Goal: Transaction & Acquisition: Purchase product/service

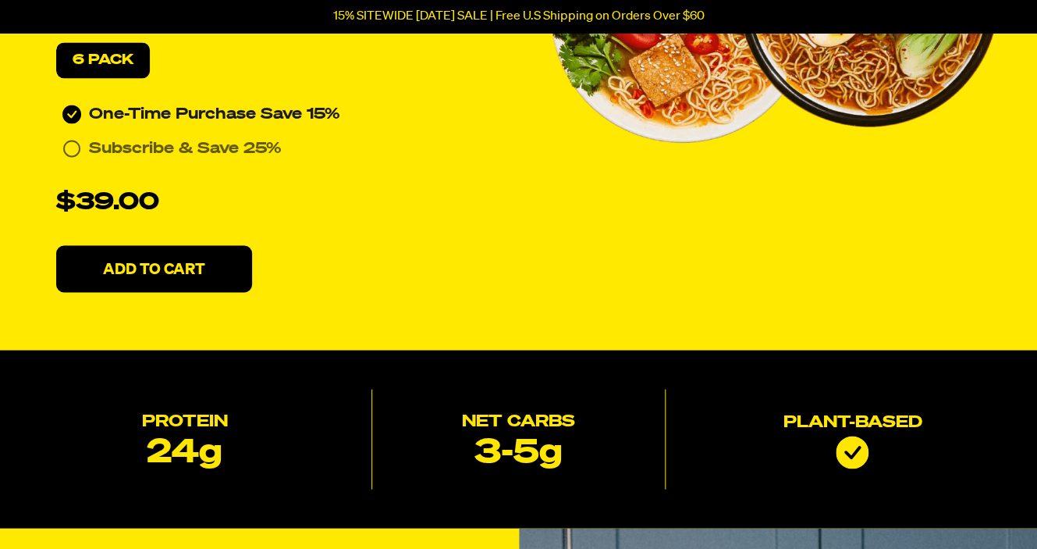
scroll to position [801, 0]
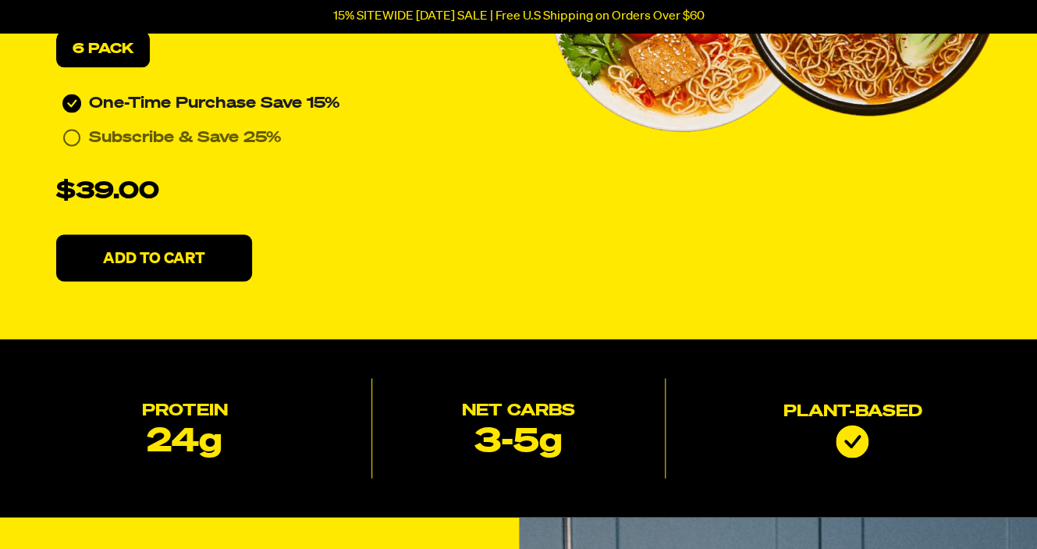
click at [222, 271] on button "Add To Cart" at bounding box center [154, 257] width 196 height 47
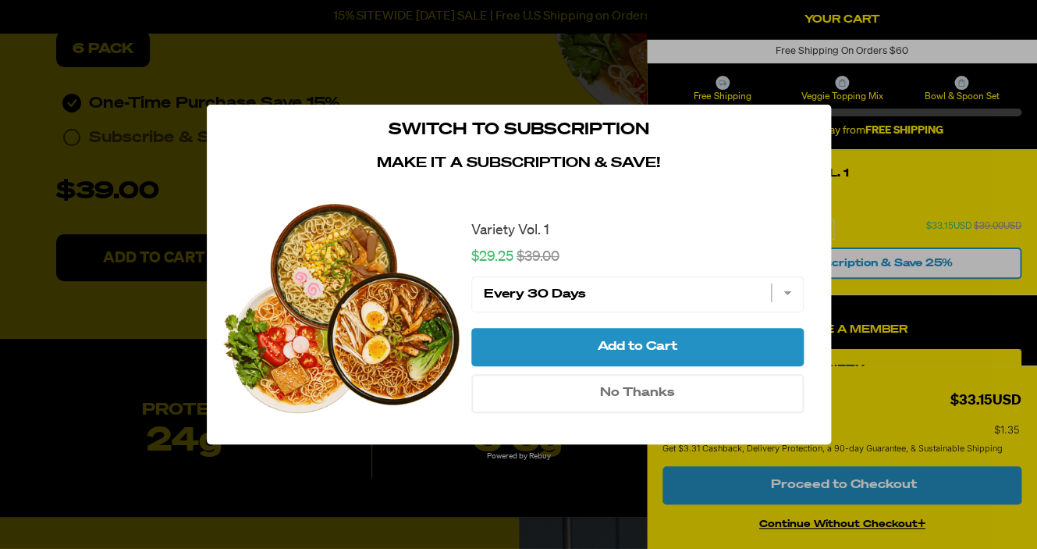
click at [820, 129] on div "close modal" at bounding box center [808, 129] width 45 height 48
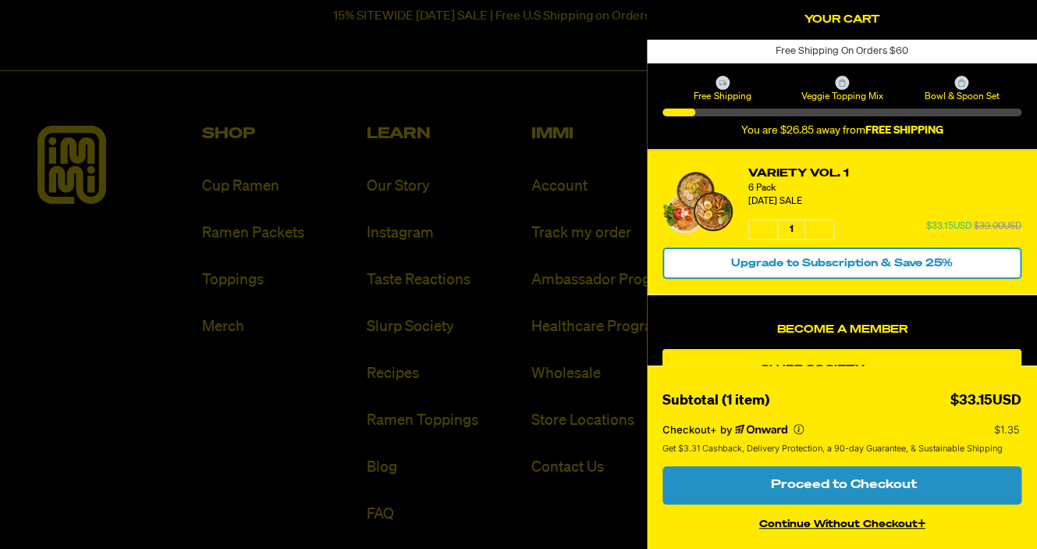
scroll to position [9068, 0]
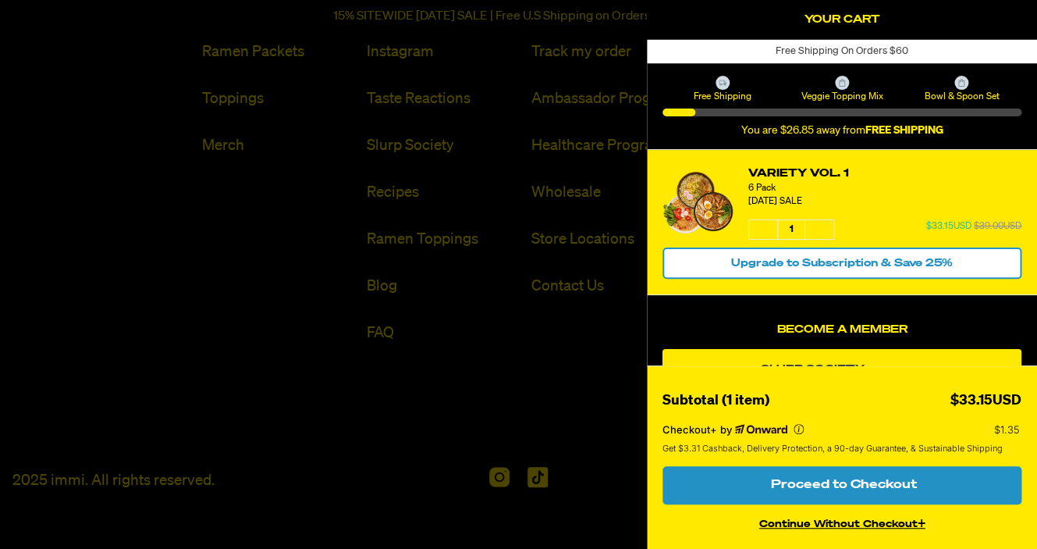
click at [713, 17] on h2 "Your Cart" at bounding box center [841, 19] width 359 height 23
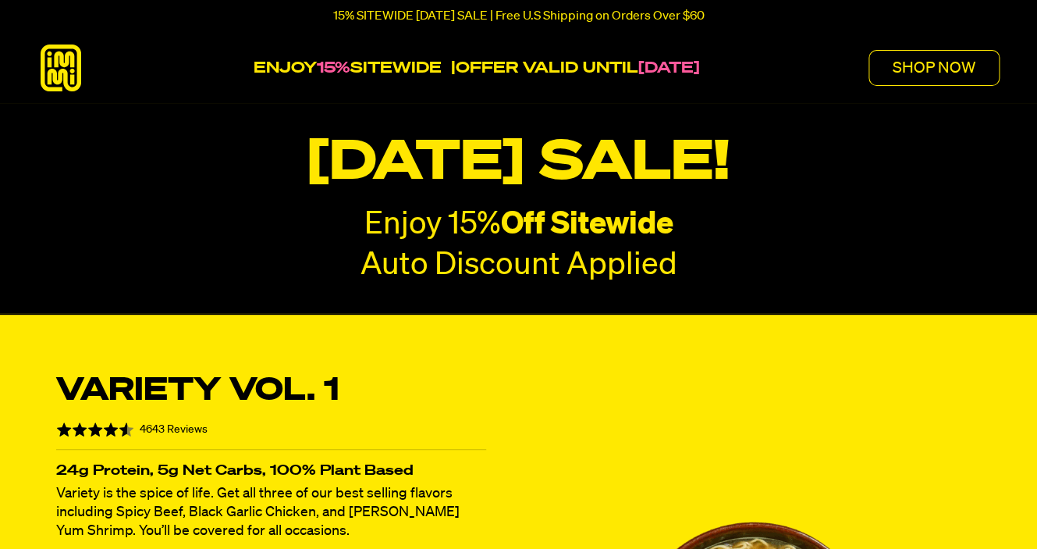
click at [945, 72] on p "SHOP NOW" at bounding box center [934, 68] width 83 height 16
click at [937, 77] on button "SHOP NOW" at bounding box center [933, 68] width 131 height 36
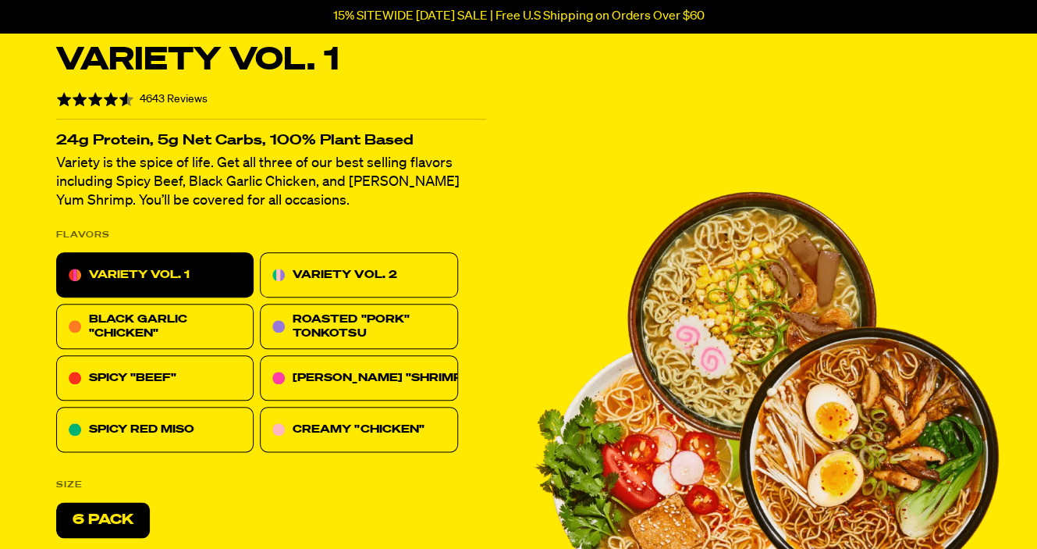
scroll to position [332, 0]
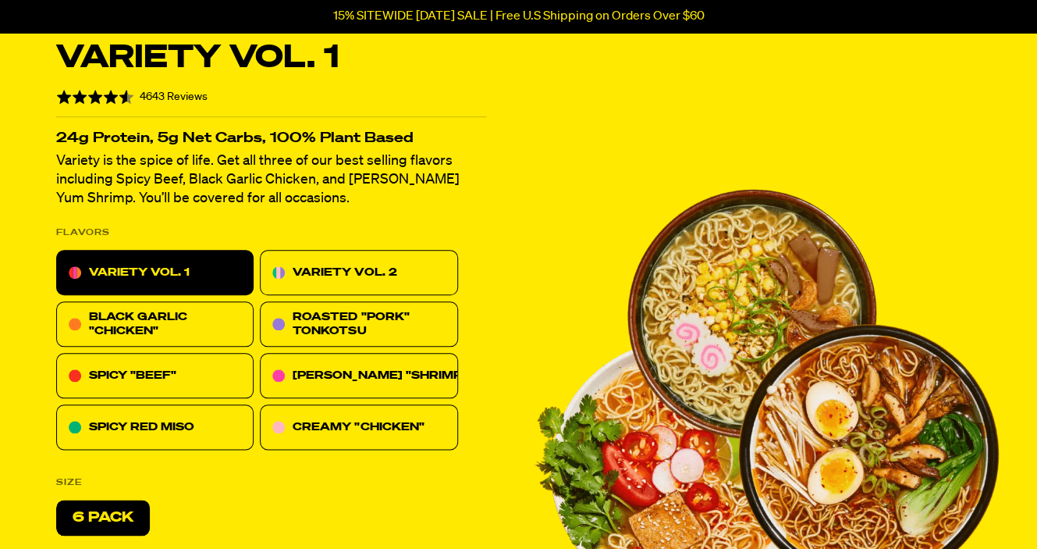
click at [194, 308] on div "BLACK GARLIC "CHICKEN"" at bounding box center [154, 323] width 197 height 45
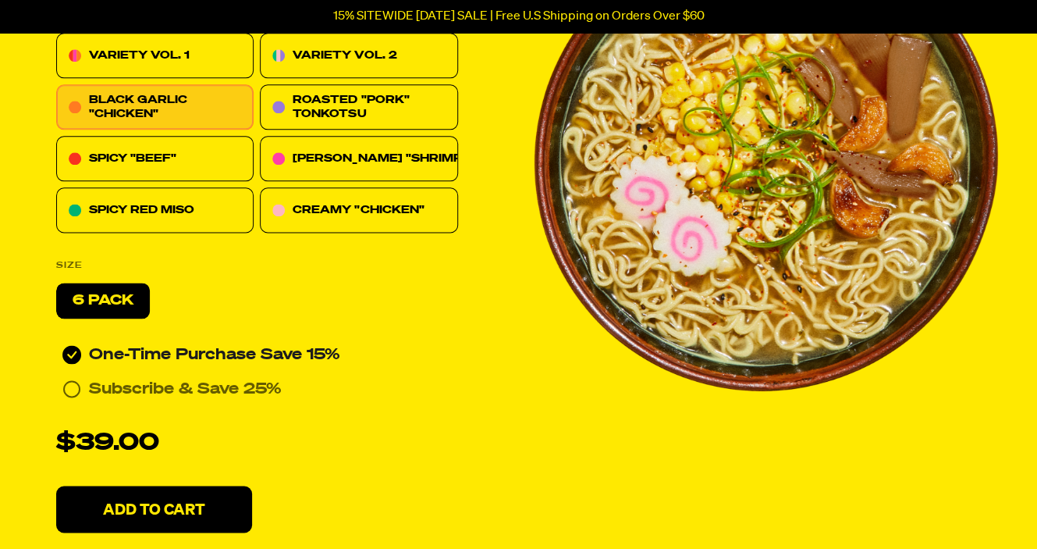
scroll to position [577, 0]
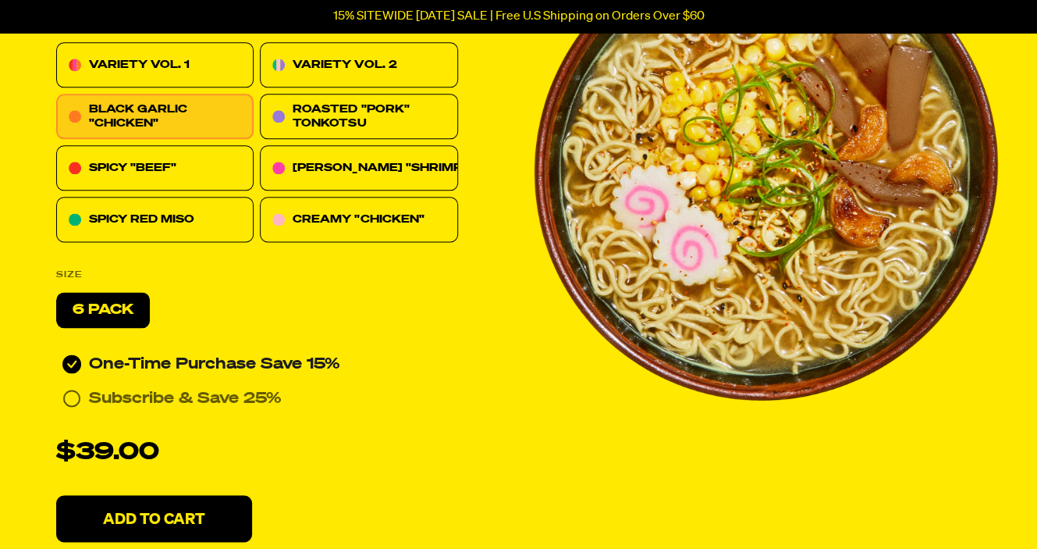
click at [343, 176] on p "TOM YUM "SHRIMP"" at bounding box center [380, 167] width 174 height 19
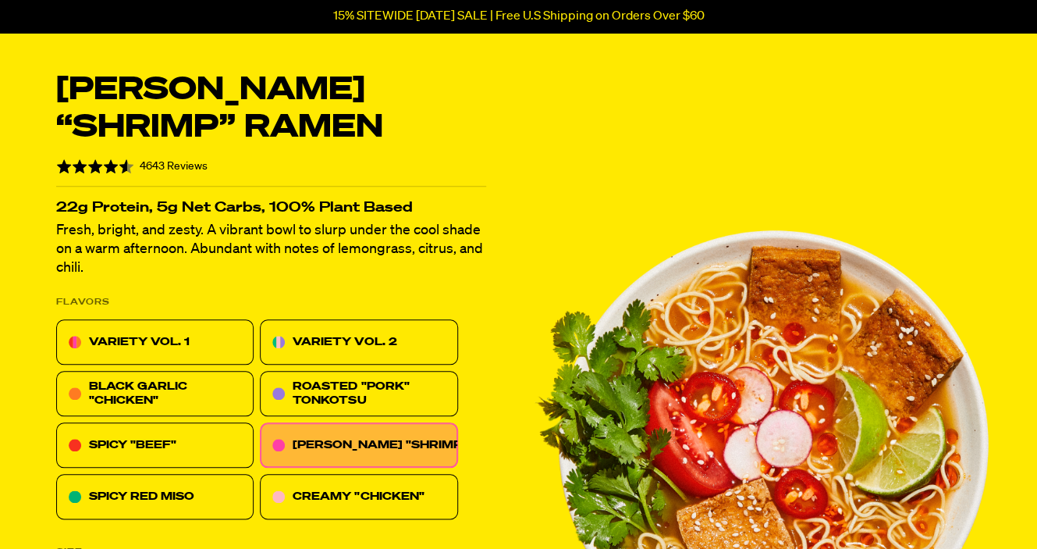
scroll to position [304, 0]
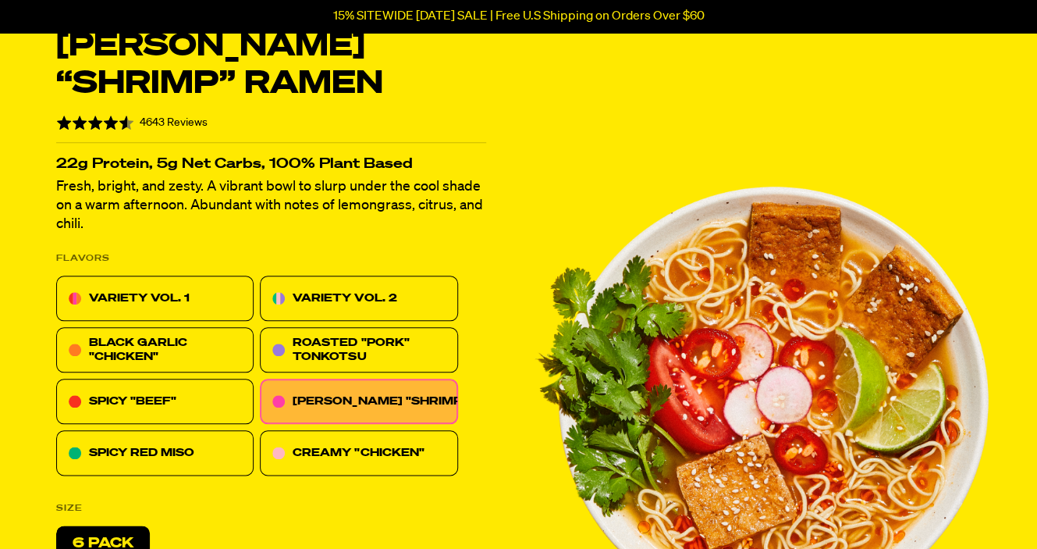
click at [208, 303] on div "VARIETY VOL. 1" at bounding box center [154, 297] width 197 height 45
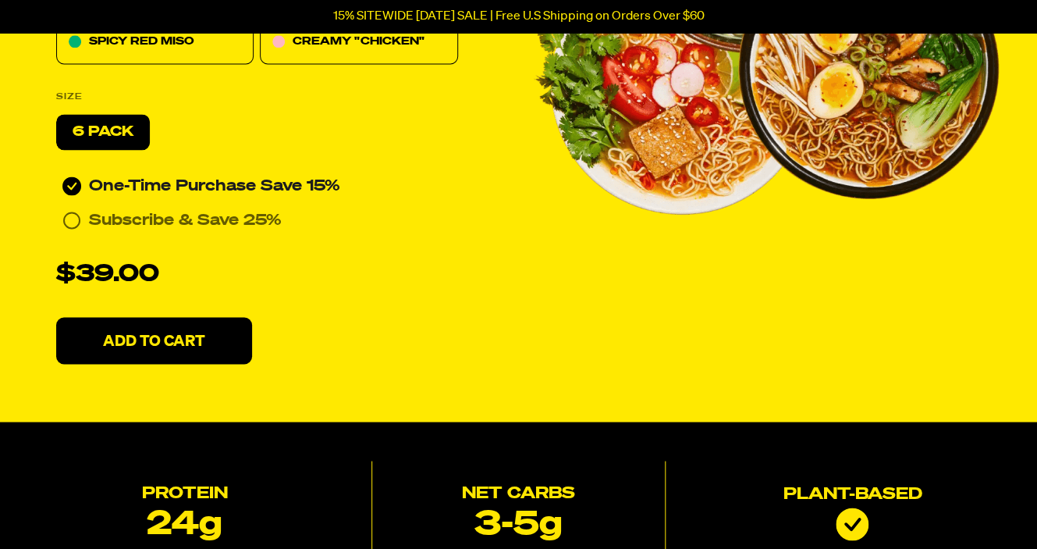
scroll to position [797, 0]
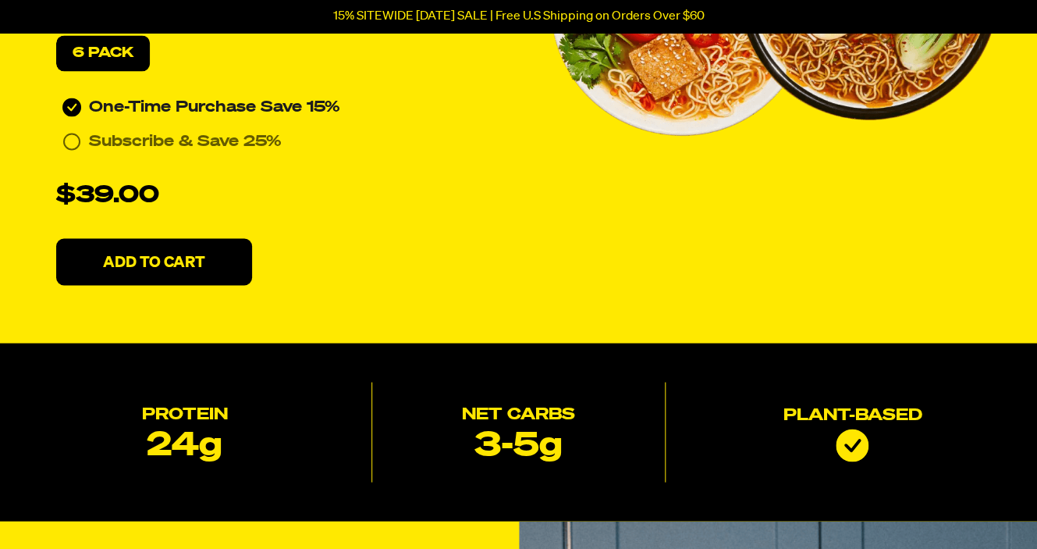
click at [226, 275] on button "Add To Cart" at bounding box center [154, 261] width 196 height 47
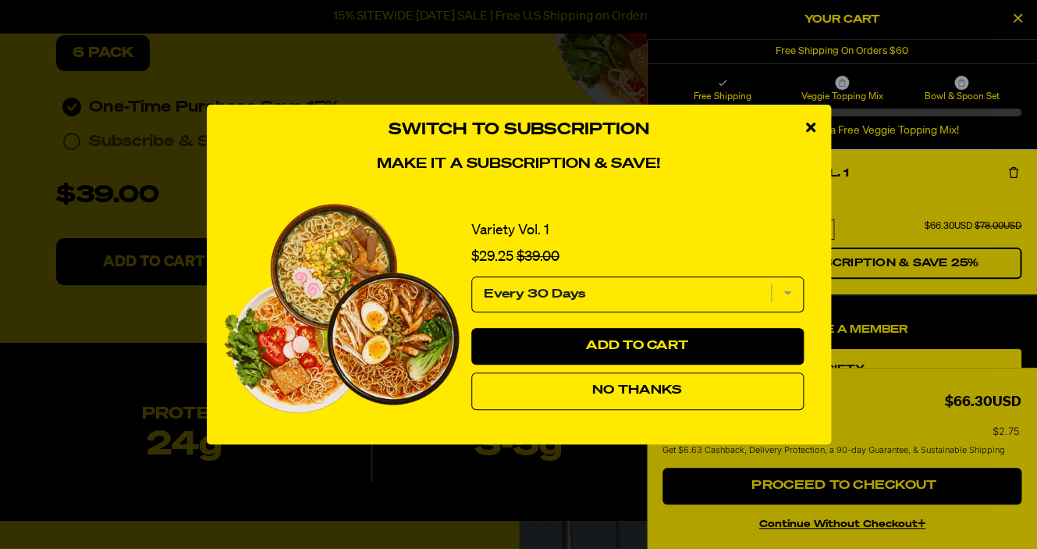
click at [821, 125] on div "close modal" at bounding box center [810, 128] width 41 height 47
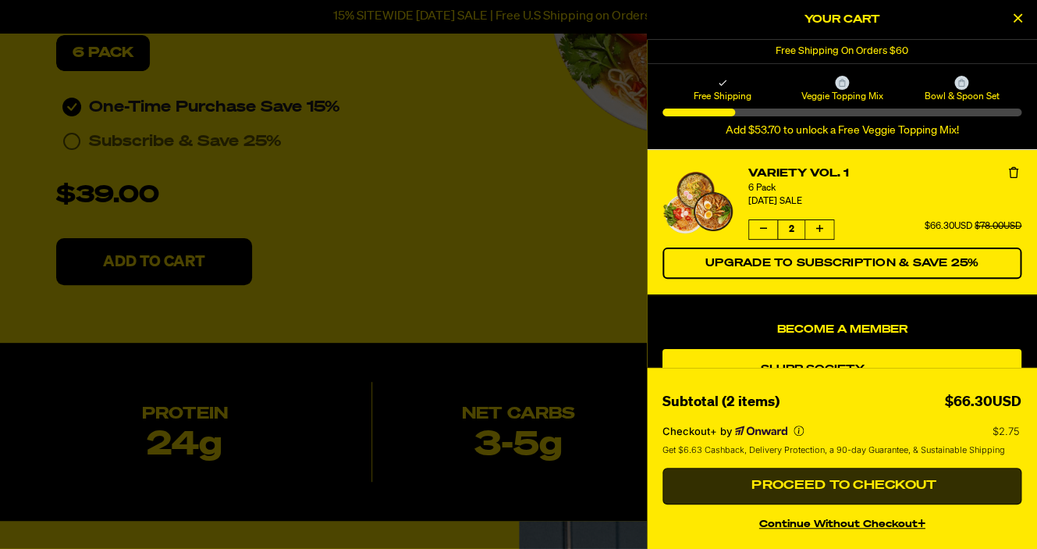
click at [870, 482] on span "Proceed to Checkout" at bounding box center [841, 485] width 189 height 12
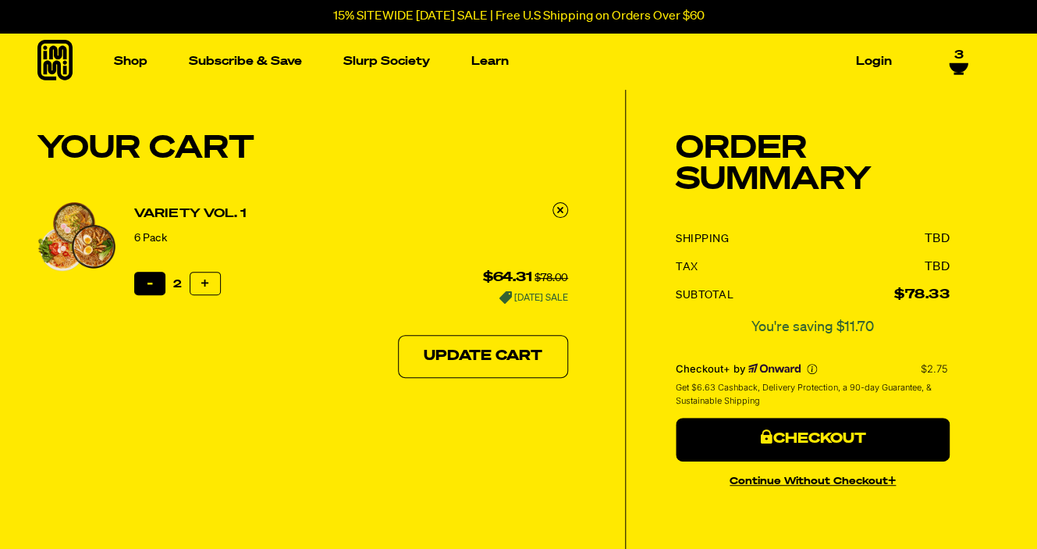
click at [142, 287] on button "Reduce item quantity by one" at bounding box center [149, 283] width 31 height 23
type input "1"
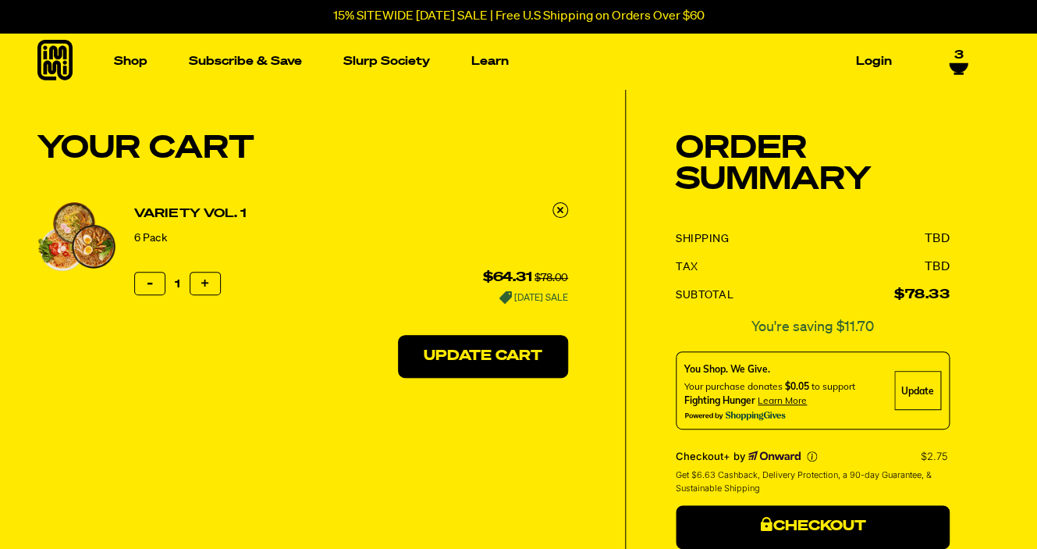
click at [460, 357] on button "Update Cart" at bounding box center [483, 357] width 170 height 44
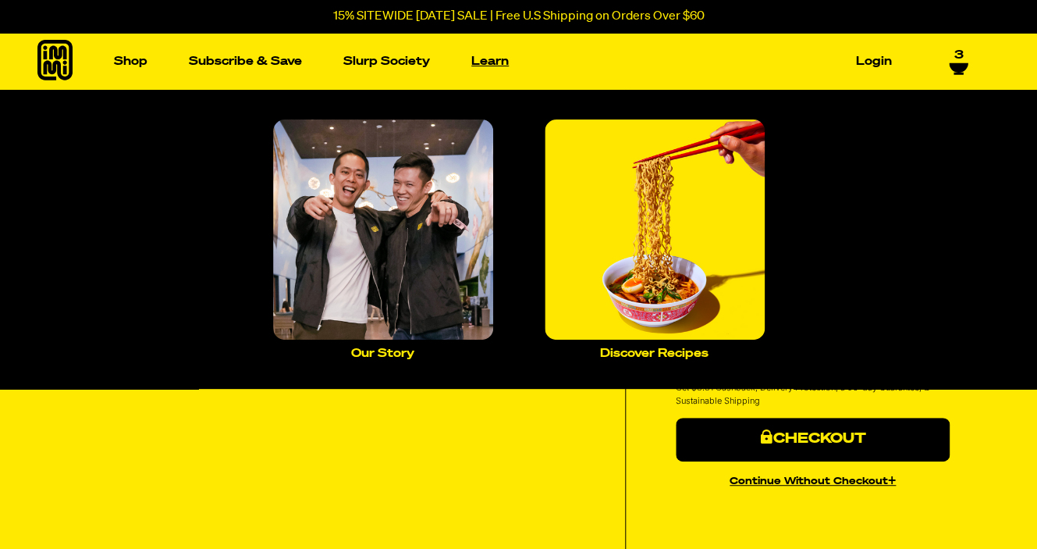
click at [474, 58] on link "Learn" at bounding box center [490, 61] width 50 height 24
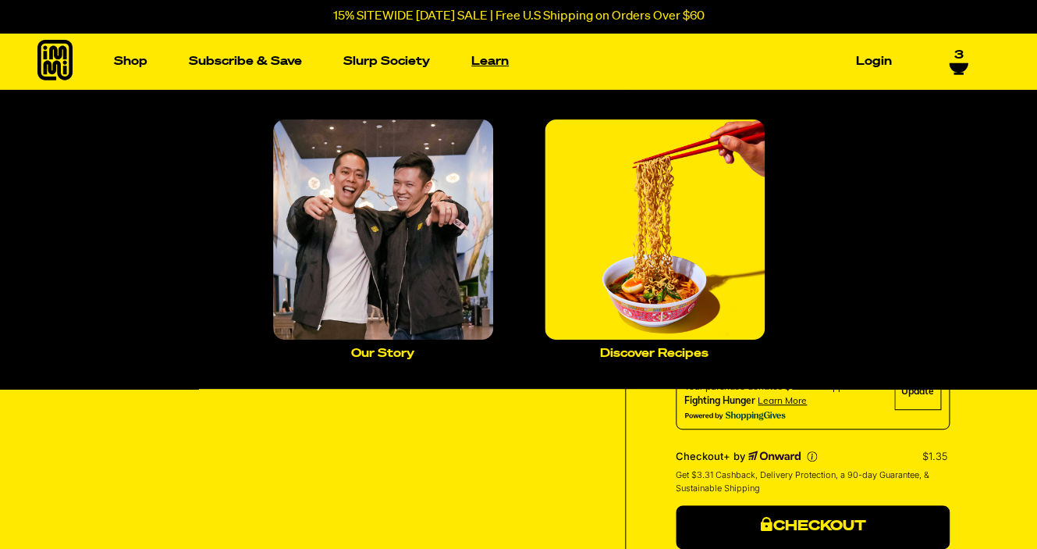
click at [486, 64] on link "Learn" at bounding box center [490, 61] width 50 height 24
click at [491, 62] on link "Learn" at bounding box center [490, 61] width 50 height 24
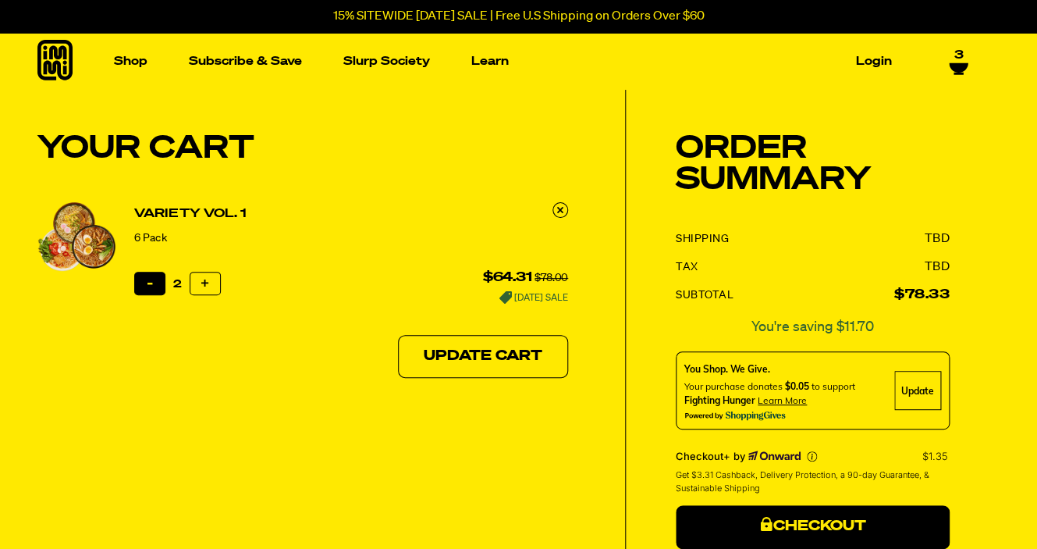
click at [149, 284] on icon "button" at bounding box center [149, 283] width 5 height 5
type input "1"
click at [279, 446] on div "Your Cart Onward VIP Protection+ Protect against loss, theft and damage (ONW10)…" at bounding box center [331, 374] width 588 height 568
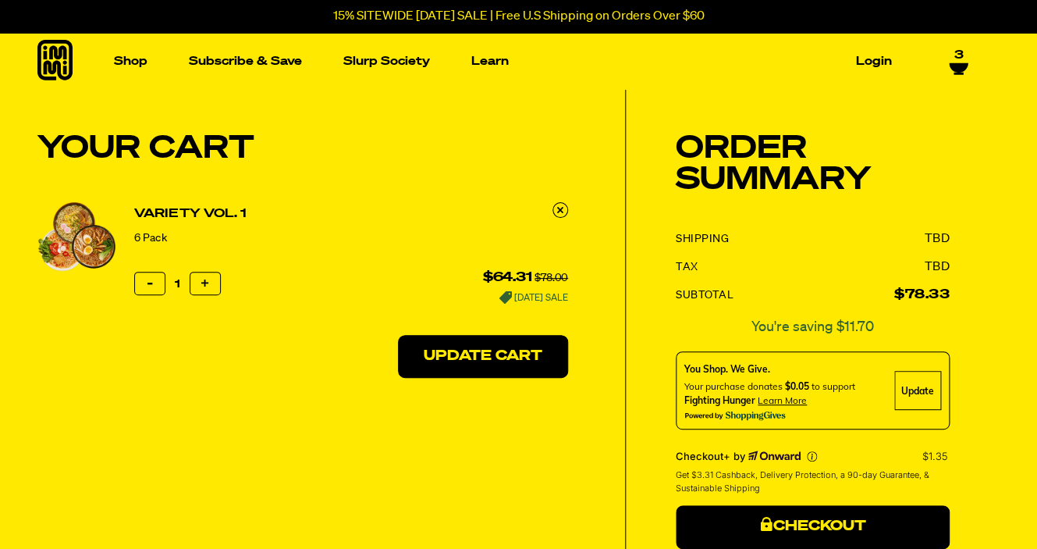
click at [463, 360] on button "Update Cart" at bounding box center [483, 357] width 170 height 44
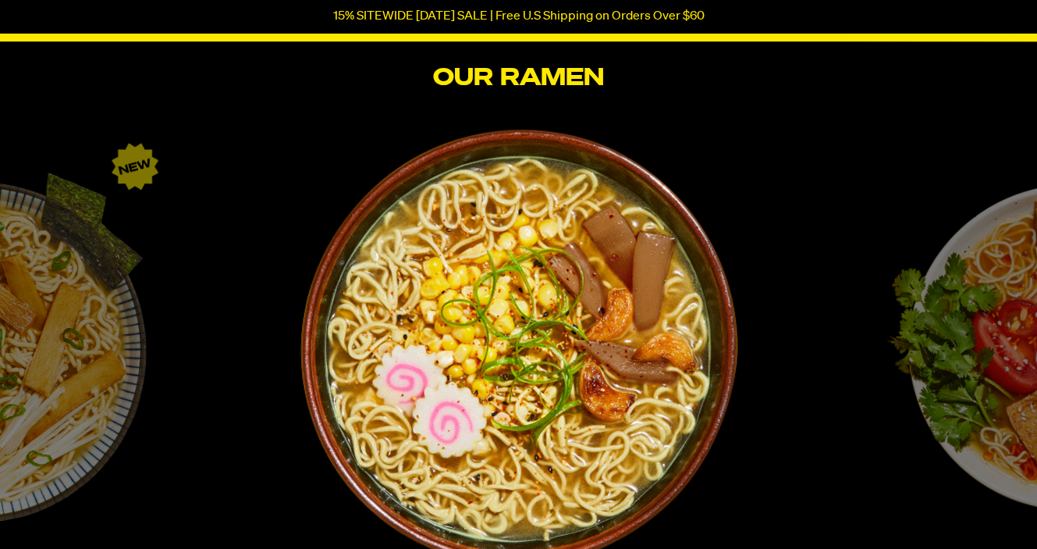
scroll to position [2505, 0]
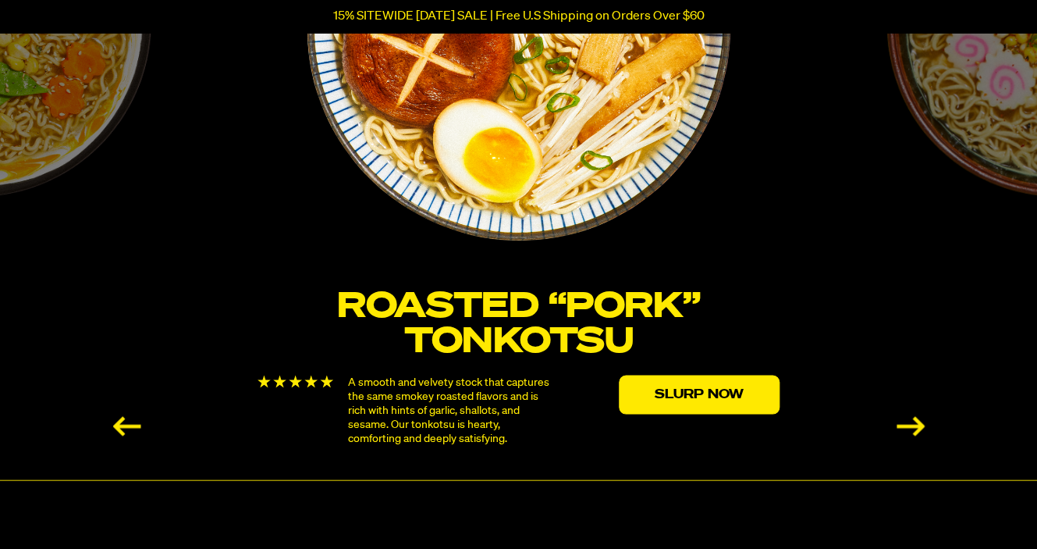
scroll to position [2831, 0]
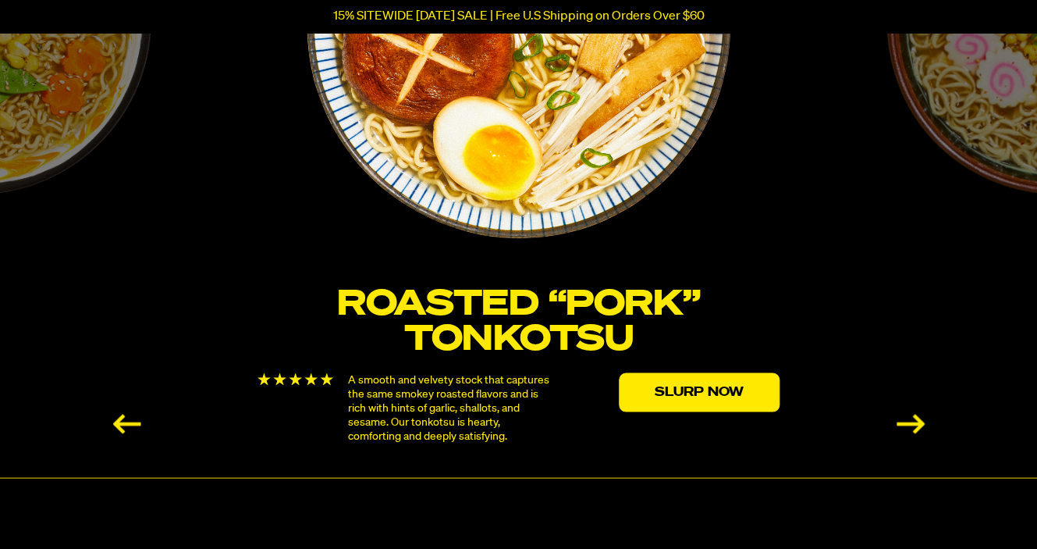
click at [115, 423] on div "Previous slide" at bounding box center [127, 424] width 28 height 20
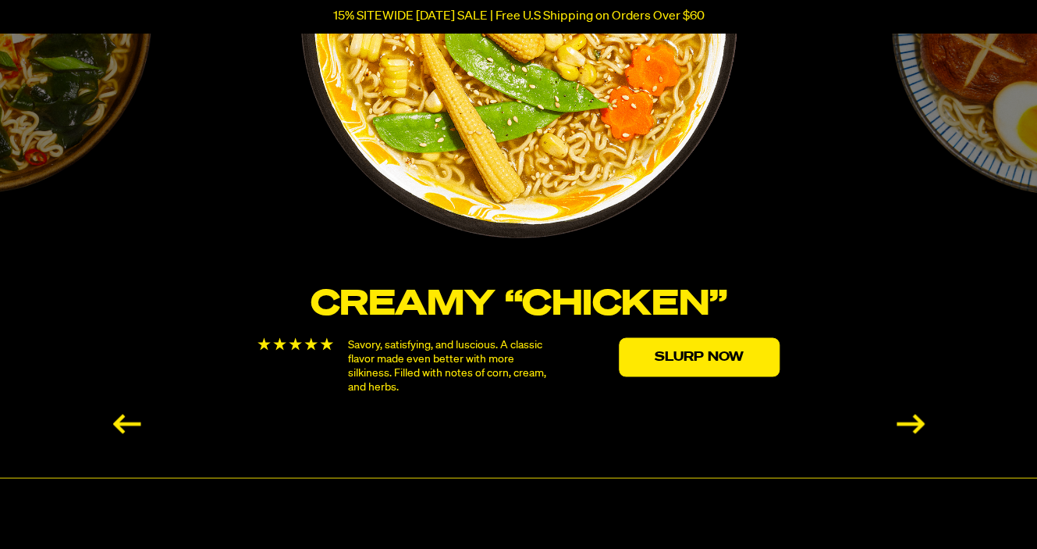
click at [122, 417] on div "Previous slide" at bounding box center [127, 424] width 28 height 20
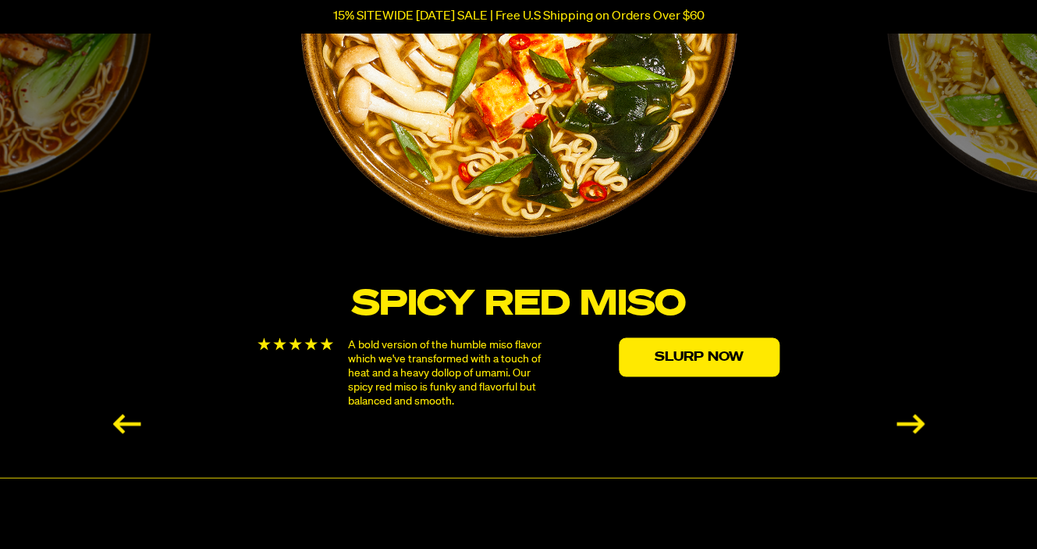
click at [122, 417] on div "Previous slide" at bounding box center [127, 424] width 28 height 20
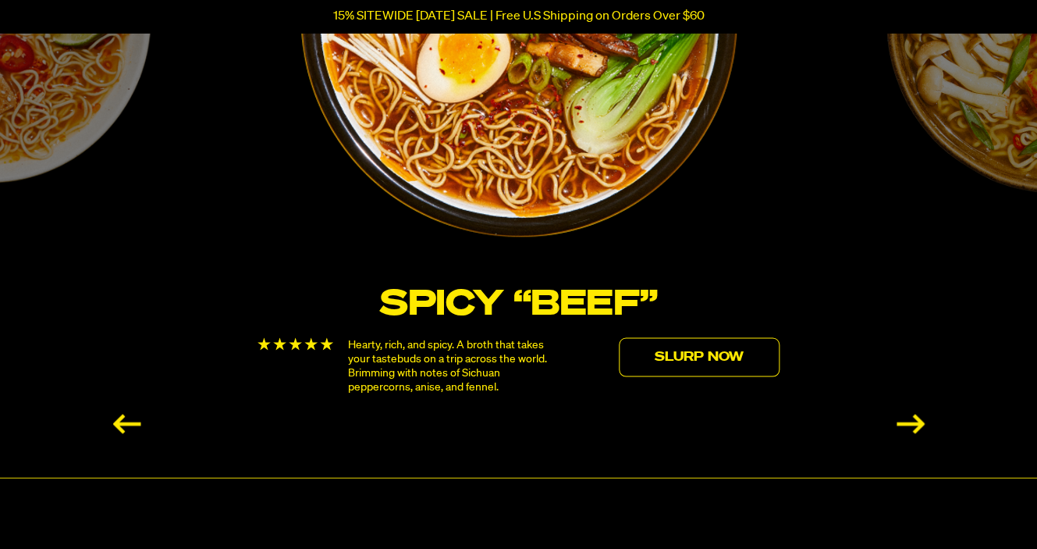
click at [708, 360] on link "Slurp Now" at bounding box center [699, 356] width 161 height 39
